Goal: Transaction & Acquisition: Purchase product/service

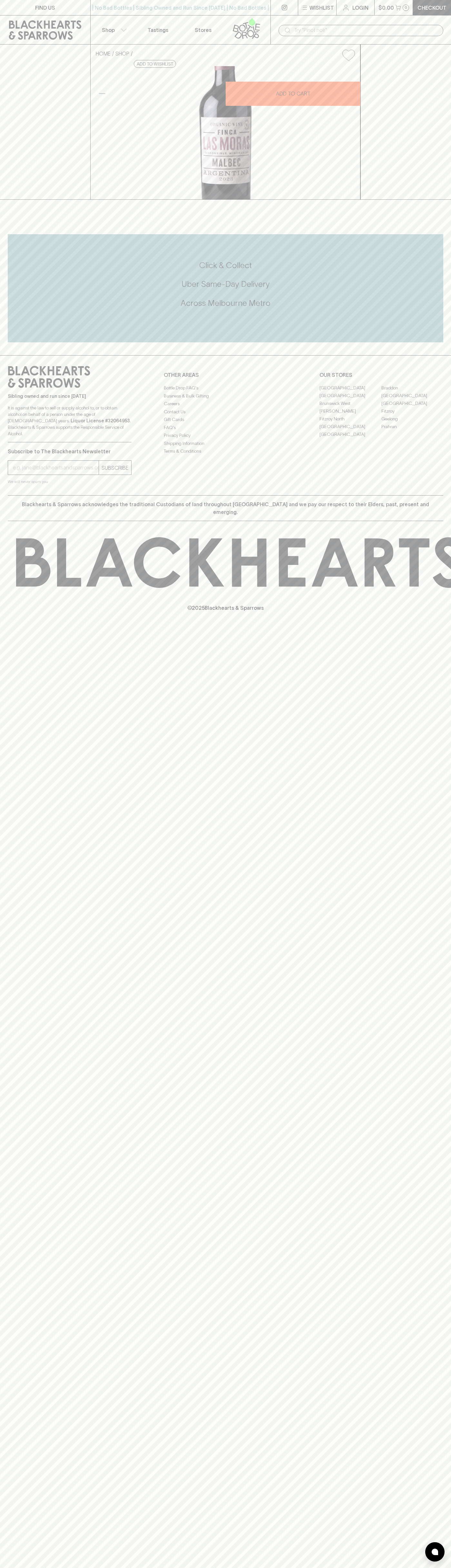
click at [343, 21] on div "​" at bounding box center [361, 29] width 181 height 29
click at [422, 1139] on div "FIND US | No Bad Bottles | Sibling Owned and Run Since [DATE] | No Bad Bottles …" at bounding box center [225, 784] width 451 height 1568
click at [445, 1567] on html "FIND US | No Bad Bottles | Sibling Owned and Run Since [DATE] | No Bad Bottles …" at bounding box center [225, 784] width 451 height 1568
click at [18, 1142] on div "FIND US | No Bad Bottles | Sibling Owned and Run Since [DATE] | No Bad Bottles …" at bounding box center [225, 784] width 451 height 1568
